Goal: Task Accomplishment & Management: Manage account settings

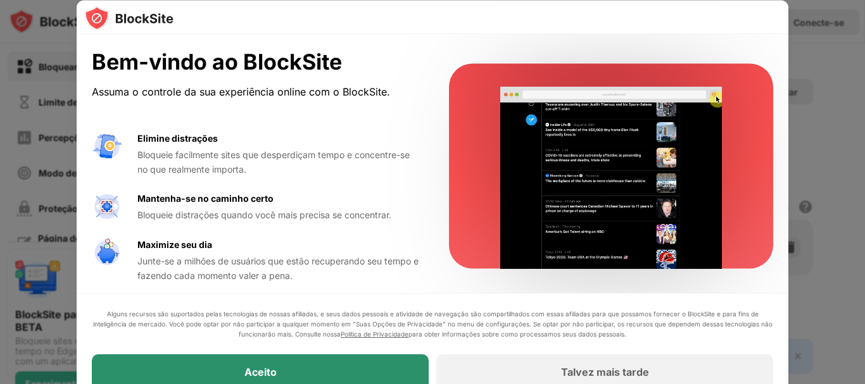
click at [309, 367] on div "Aceito" at bounding box center [260, 372] width 337 height 35
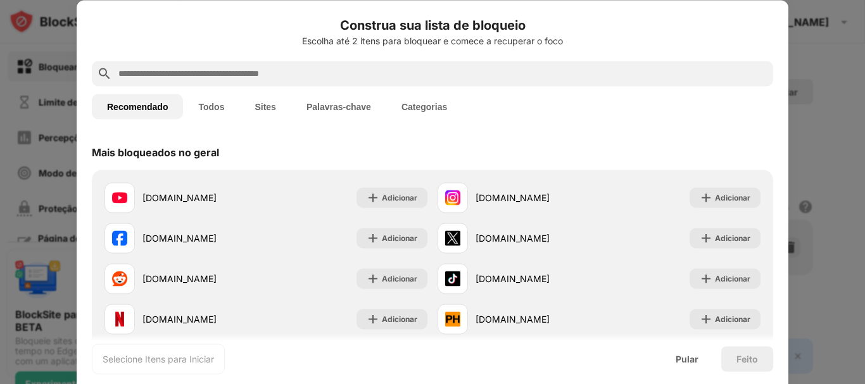
click at [237, 73] on input "text" at bounding box center [442, 73] width 651 height 15
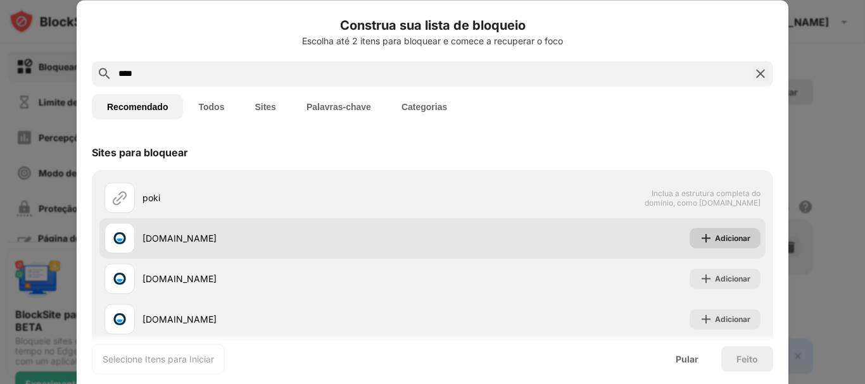
type input "****"
click at [715, 240] on font "Adicionar" at bounding box center [732, 237] width 35 height 9
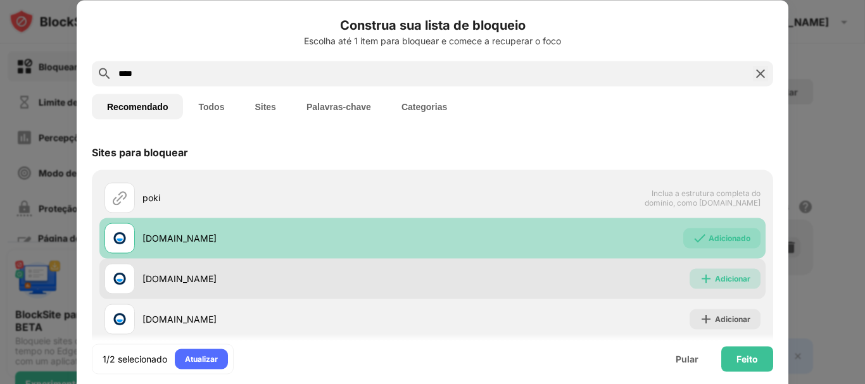
click at [715, 277] on font "Adicionar" at bounding box center [732, 278] width 35 height 9
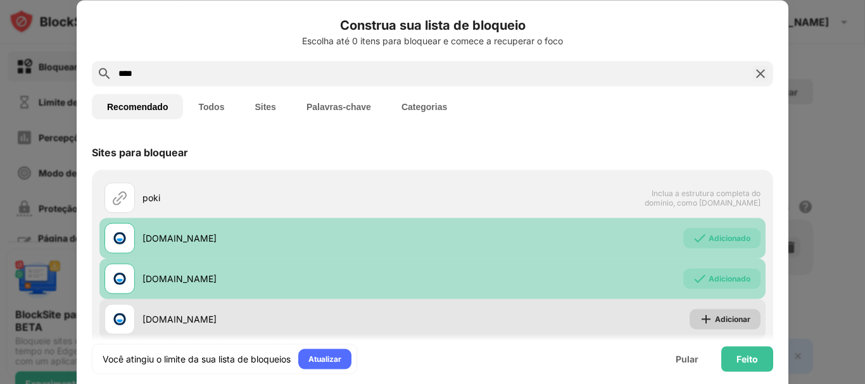
click at [715, 317] on font "Adicionar" at bounding box center [732, 318] width 35 height 9
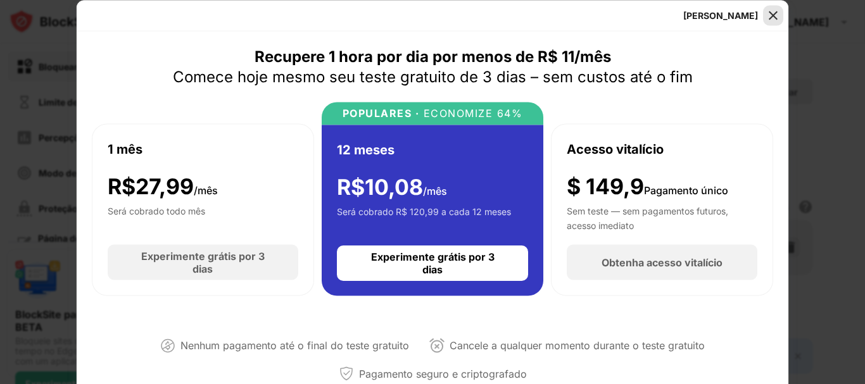
click at [774, 12] on img at bounding box center [773, 15] width 13 height 13
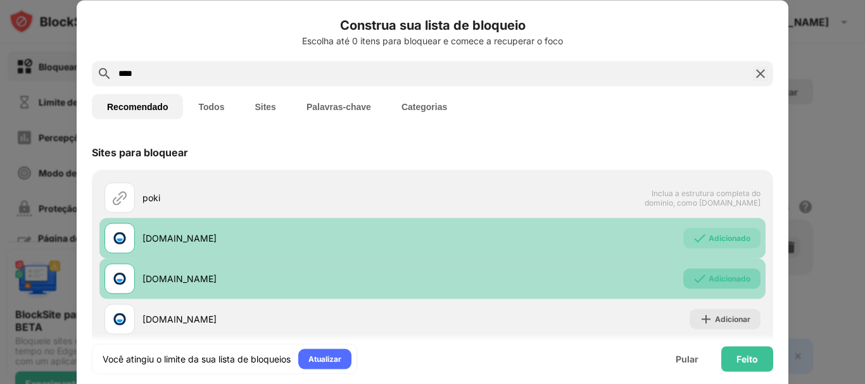
click at [722, 280] on font "Adicionado" at bounding box center [730, 278] width 42 height 9
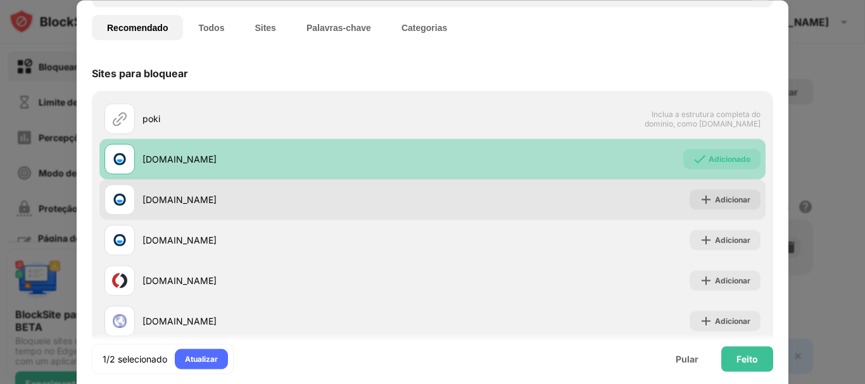
scroll to position [86, 0]
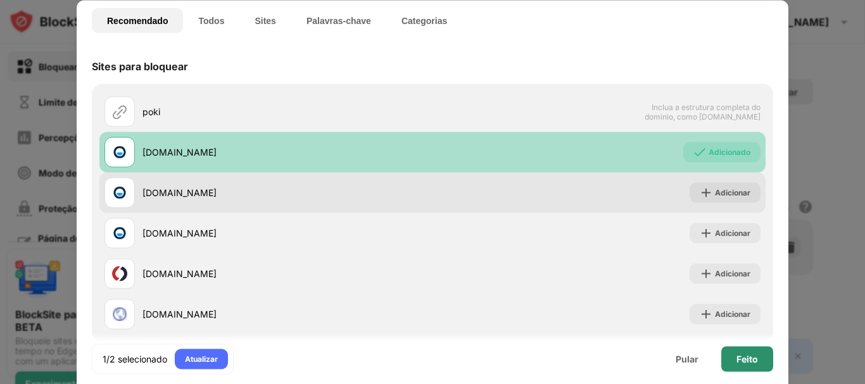
click at [736, 355] on div "Feito" at bounding box center [747, 358] width 52 height 25
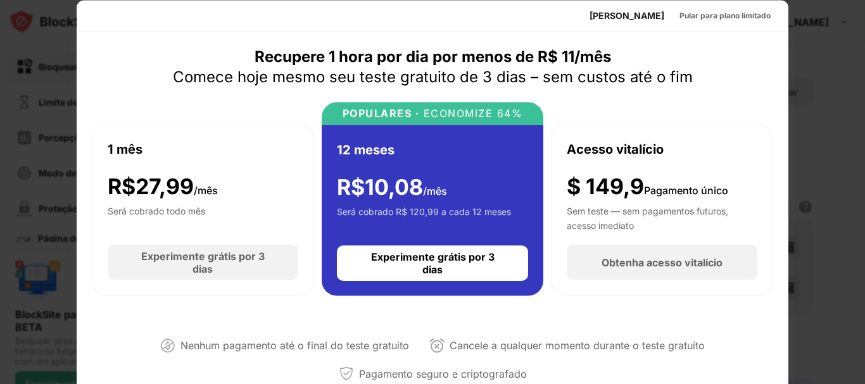
click at [840, 232] on div at bounding box center [432, 192] width 865 height 384
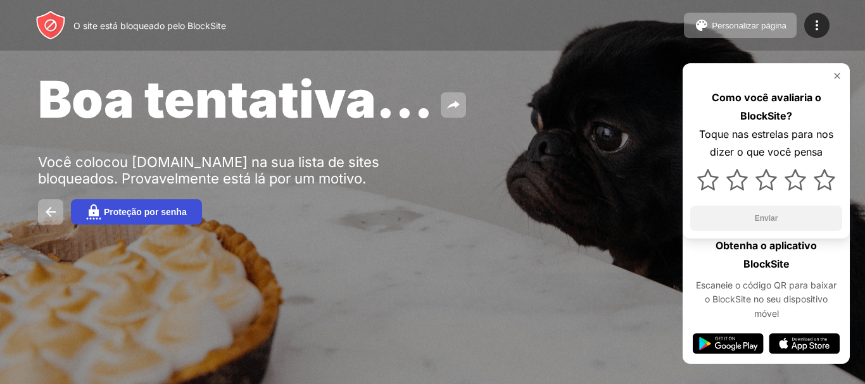
click at [178, 215] on font "Proteção por senha" at bounding box center [145, 212] width 83 height 10
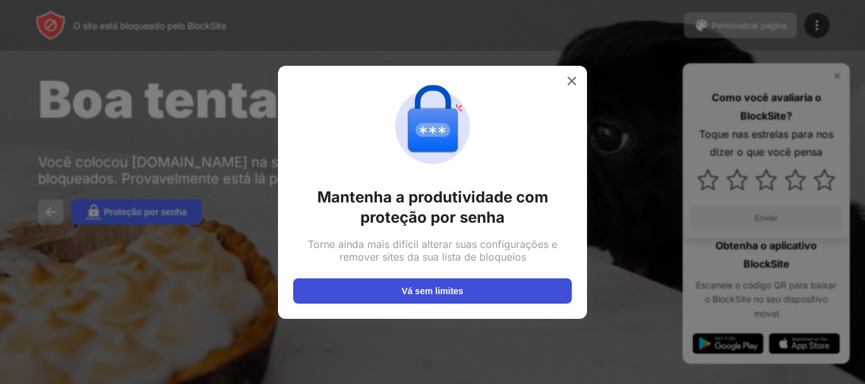
click at [481, 288] on button "Vá sem limites" at bounding box center [432, 291] width 279 height 25
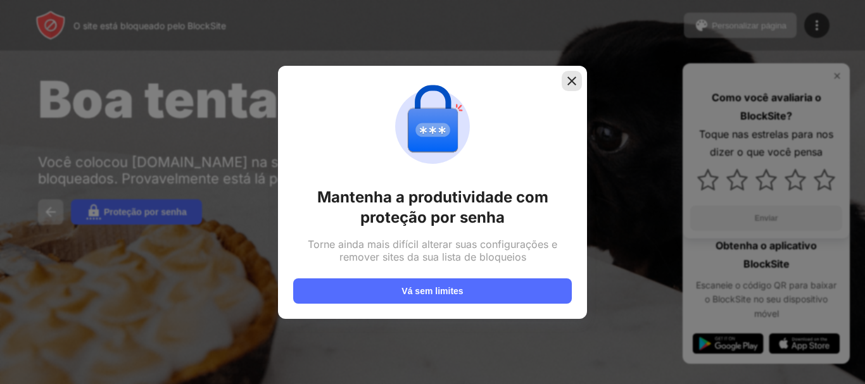
click at [575, 78] on img at bounding box center [572, 81] width 13 height 13
